Goal: Find specific page/section: Find specific page/section

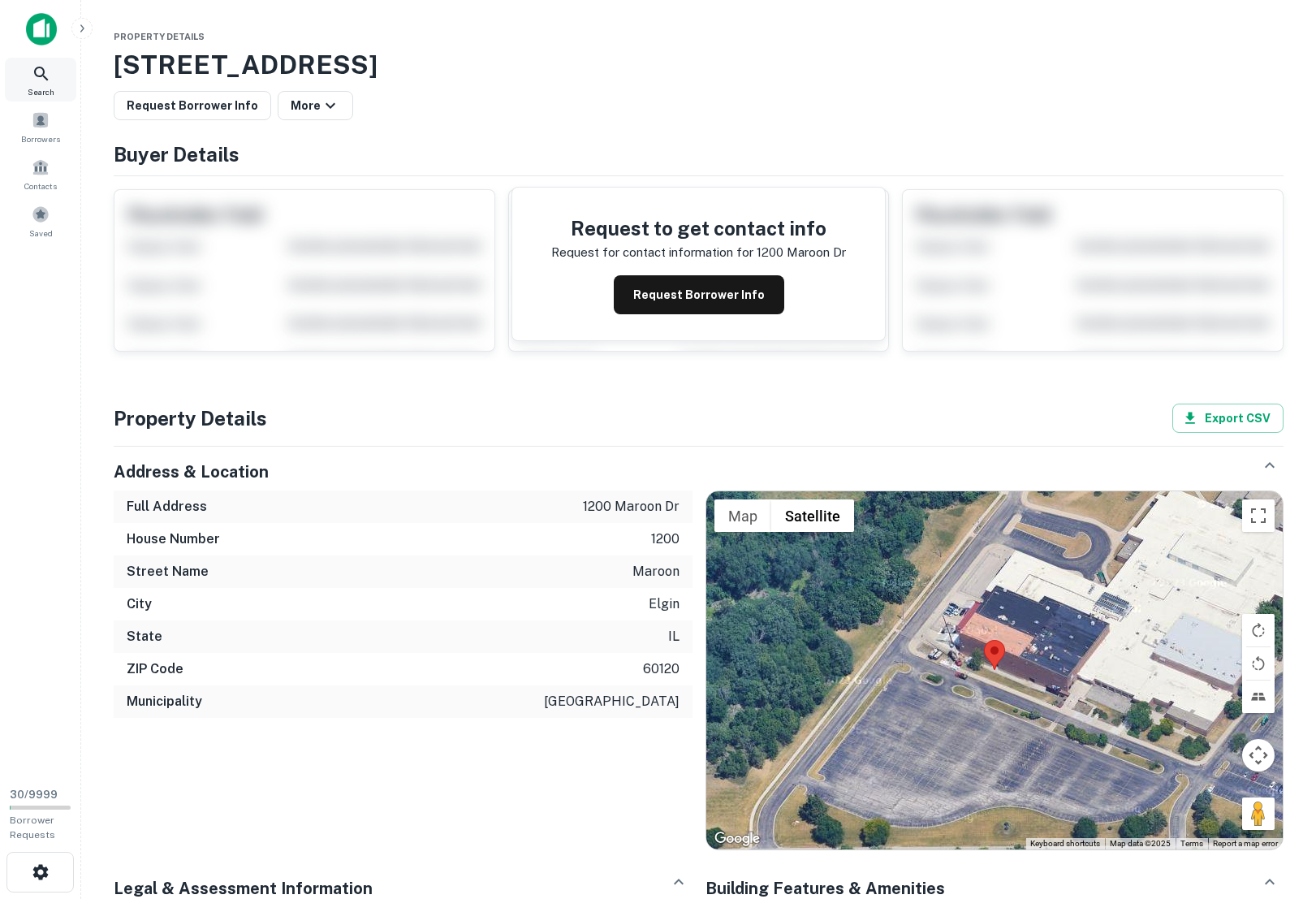
click at [42, 84] on div "Search" at bounding box center [41, 80] width 71 height 44
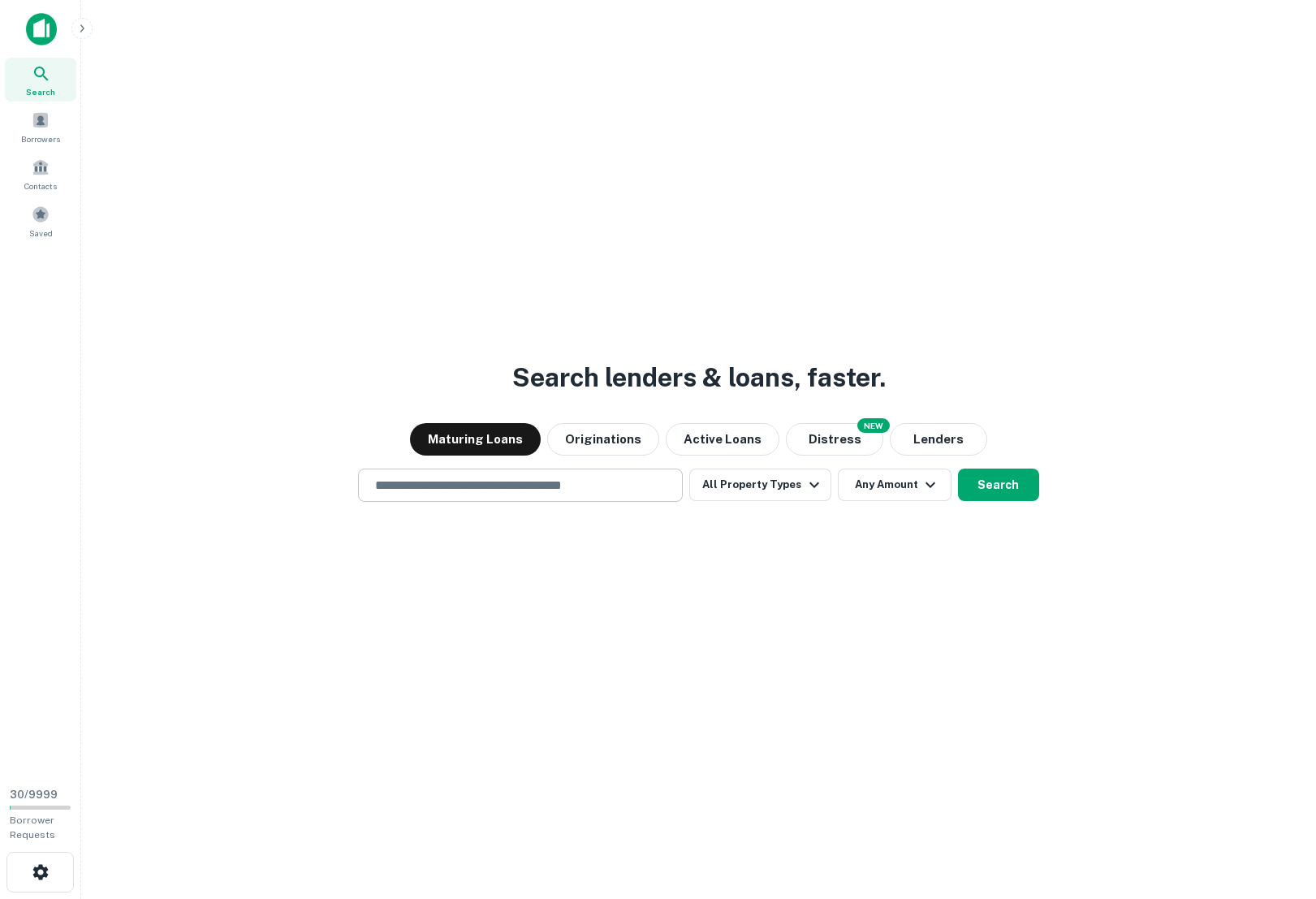
click at [460, 491] on input "text" at bounding box center [520, 485] width 310 height 19
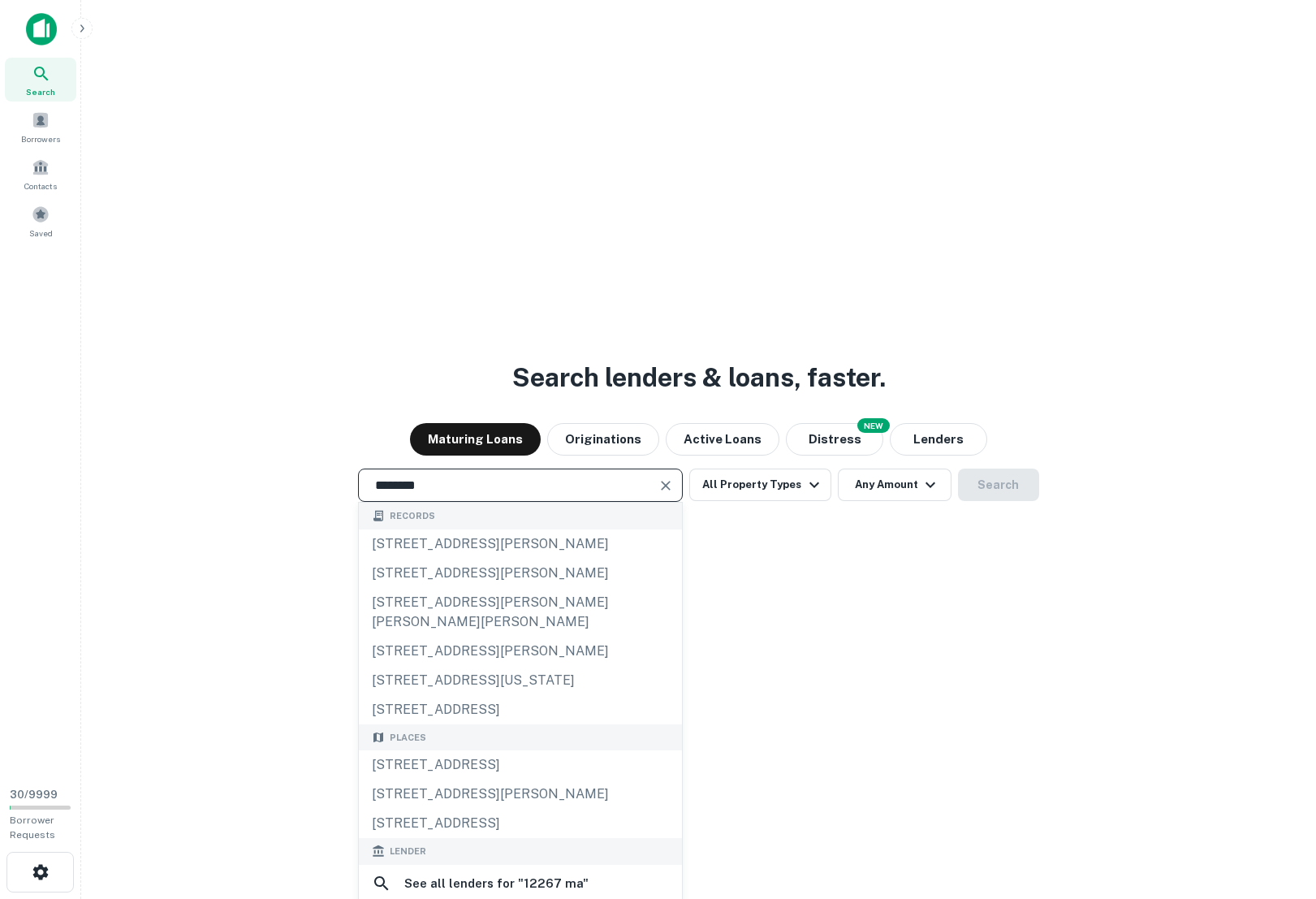
type input "********"
click at [429, 175] on div "Search lenders & loans, faster. Maturing Loans Originations Active Loans NEW Di…" at bounding box center [698, 488] width 1208 height 899
